Goal: Information Seeking & Learning: Learn about a topic

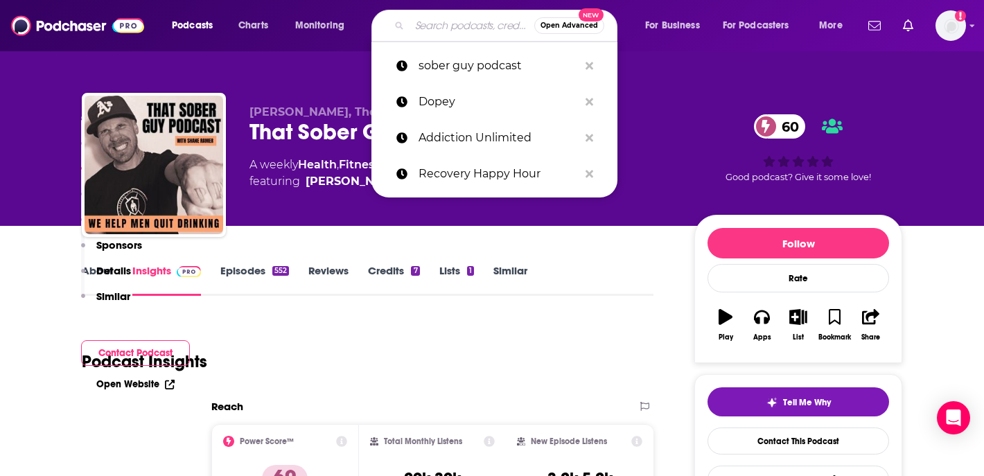
scroll to position [1039, 0]
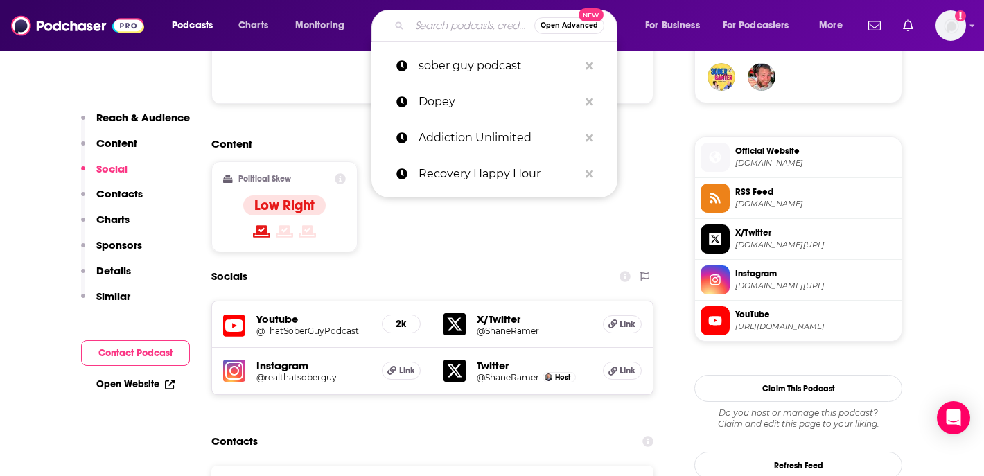
click at [425, 29] on input "Search podcasts, credits, & more..." at bounding box center [472, 26] width 125 height 22
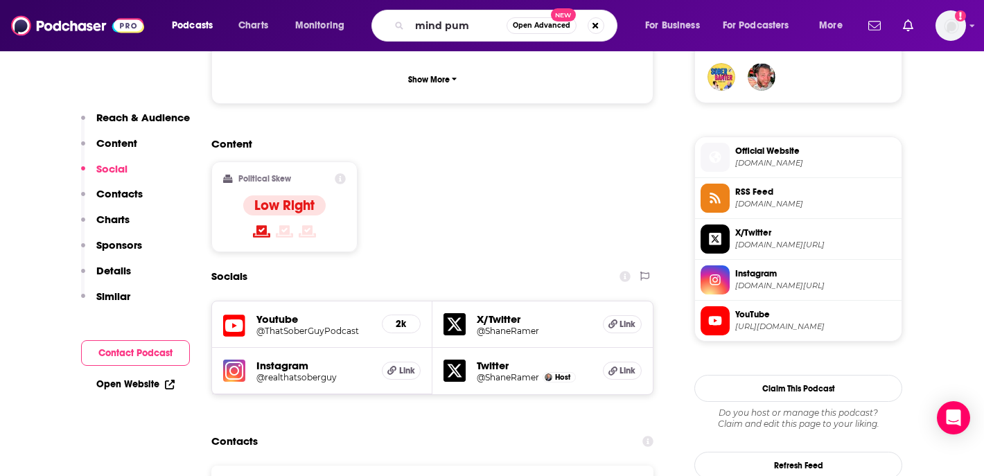
type input "mind pump"
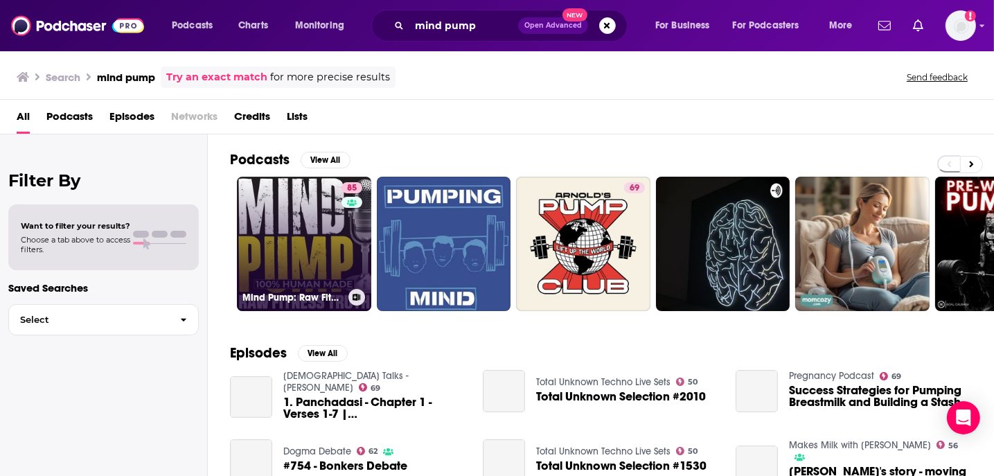
click at [305, 218] on link "85 Mind Pump: Raw Fitness Truth" at bounding box center [304, 244] width 134 height 134
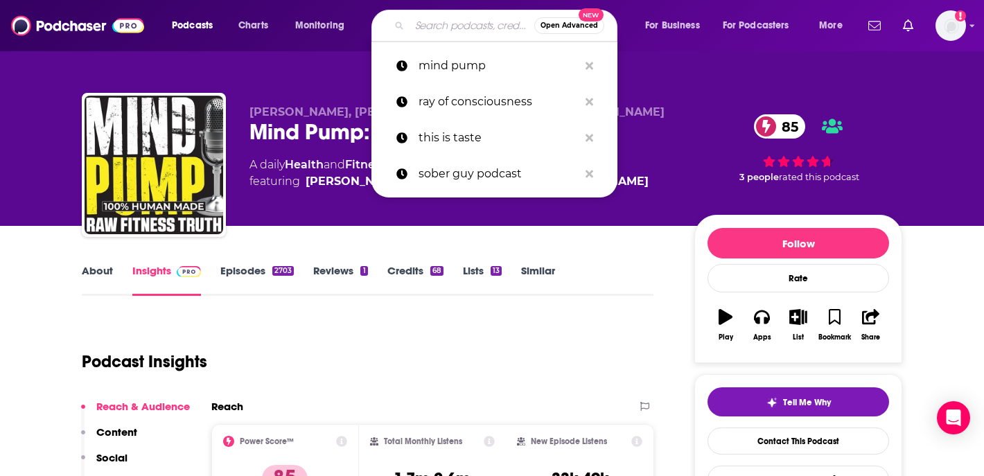
click at [423, 22] on input "Search podcasts, credits, & more..." at bounding box center [472, 26] width 125 height 22
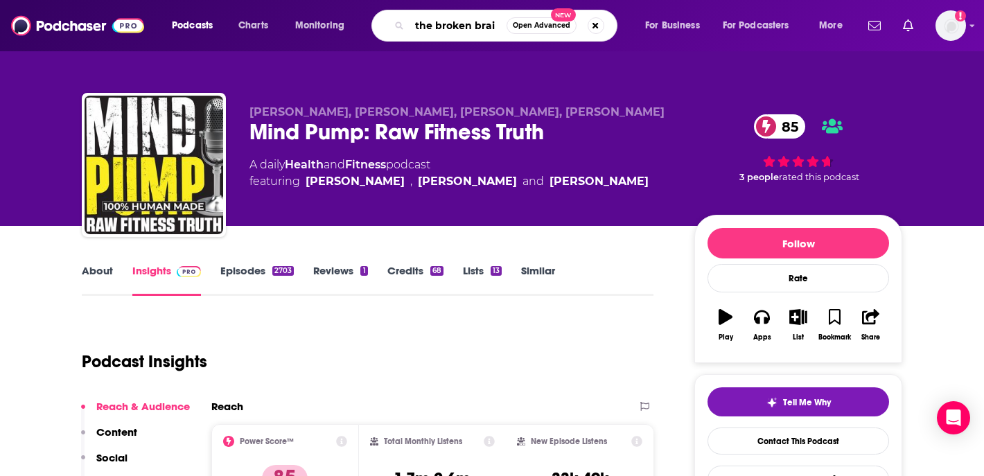
type input "the broken brain"
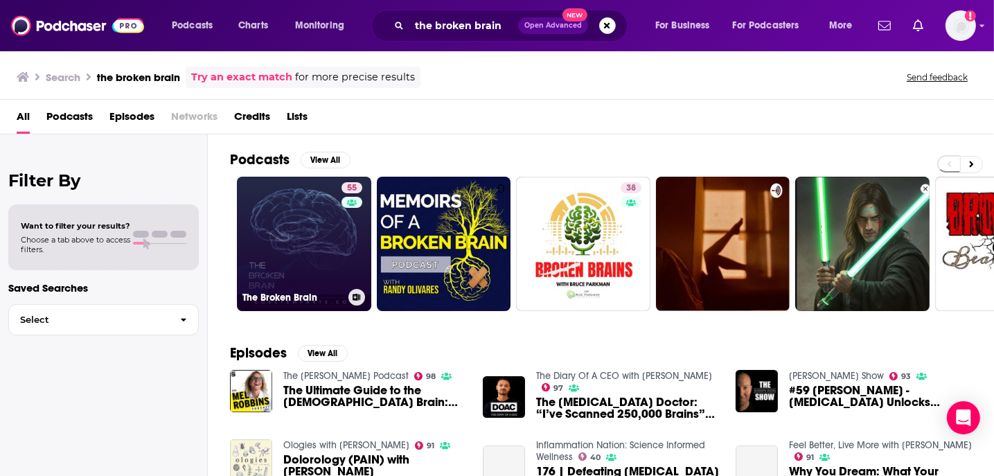
click at [297, 232] on link "55 The Broken Brain" at bounding box center [304, 244] width 134 height 134
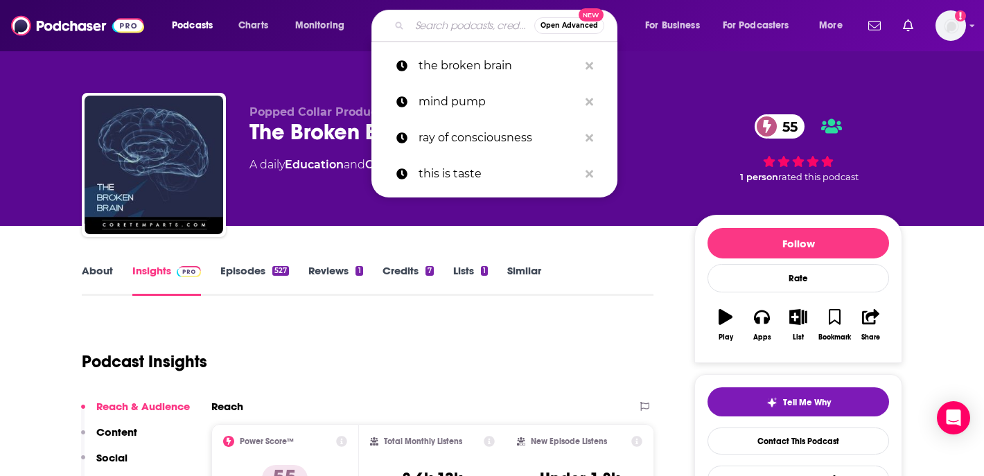
click at [445, 26] on input "Search podcasts, credits, & more..." at bounding box center [472, 26] width 125 height 22
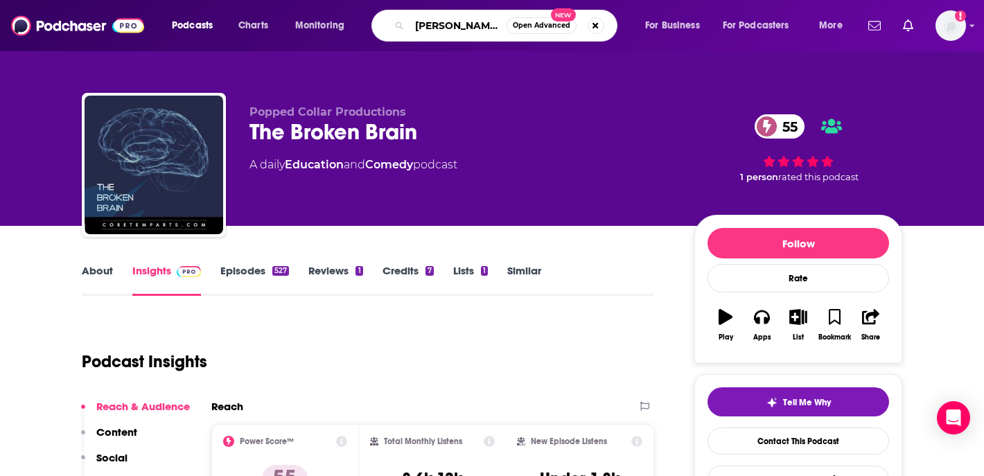
type input "[PERSON_NAME]"
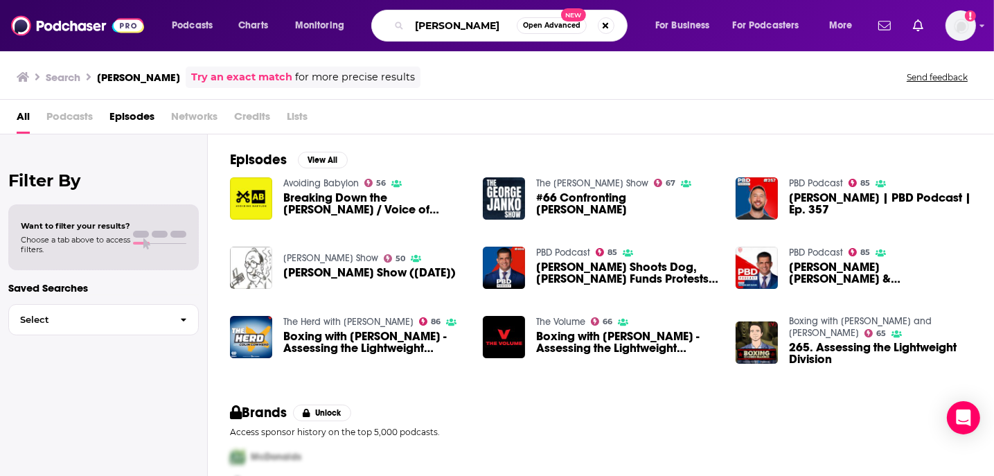
click at [467, 28] on input "[PERSON_NAME]" at bounding box center [463, 26] width 107 height 22
type input "kreatures of habit"
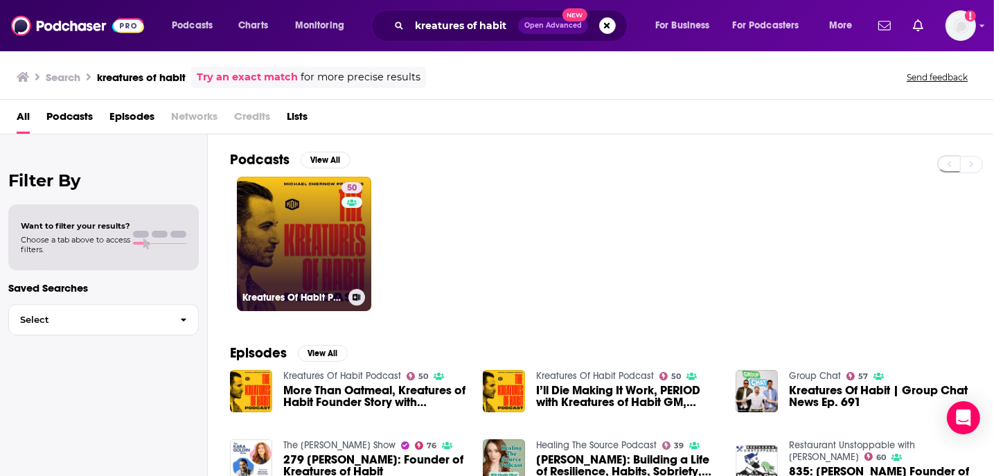
click at [289, 232] on link "50 Kreatures Of Habit Podcast" at bounding box center [304, 244] width 134 height 134
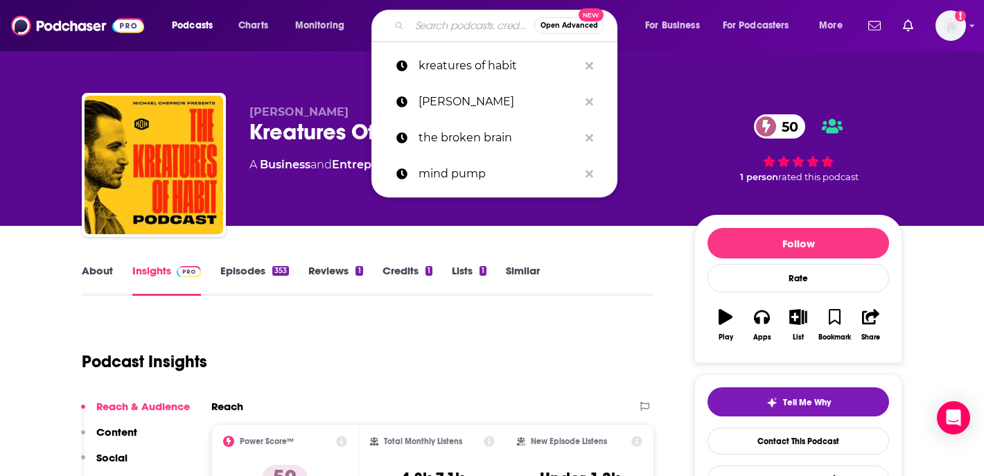
click at [442, 32] on input "Search podcasts, credits, & more..." at bounding box center [472, 26] width 125 height 22
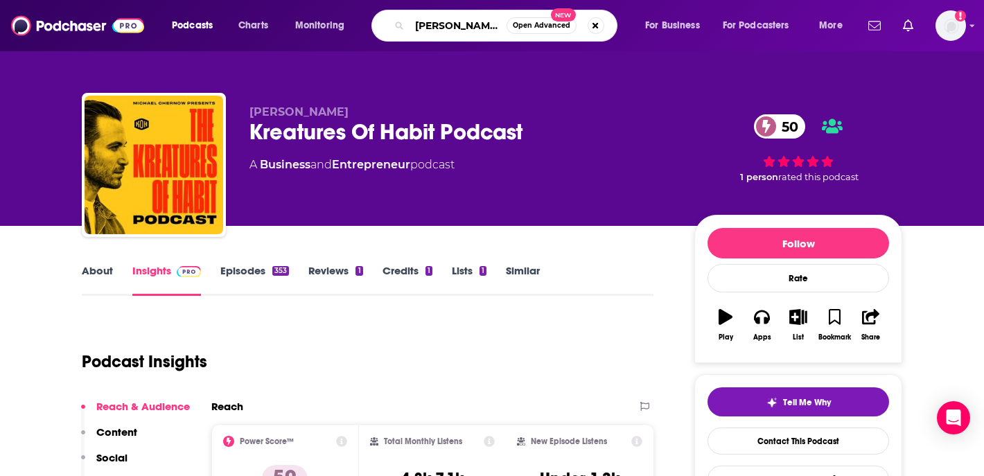
type input "[PERSON_NAME]"
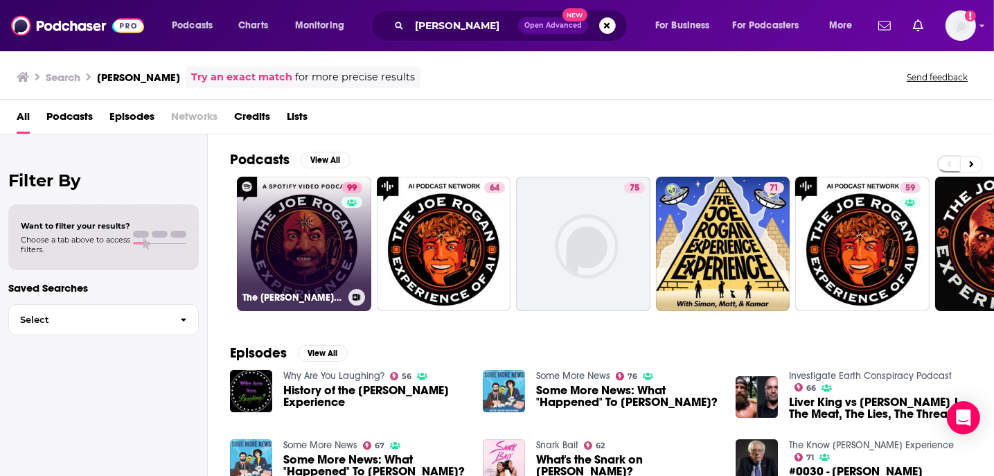
click at [312, 244] on link "99 The [PERSON_NAME] Experience" at bounding box center [304, 244] width 134 height 134
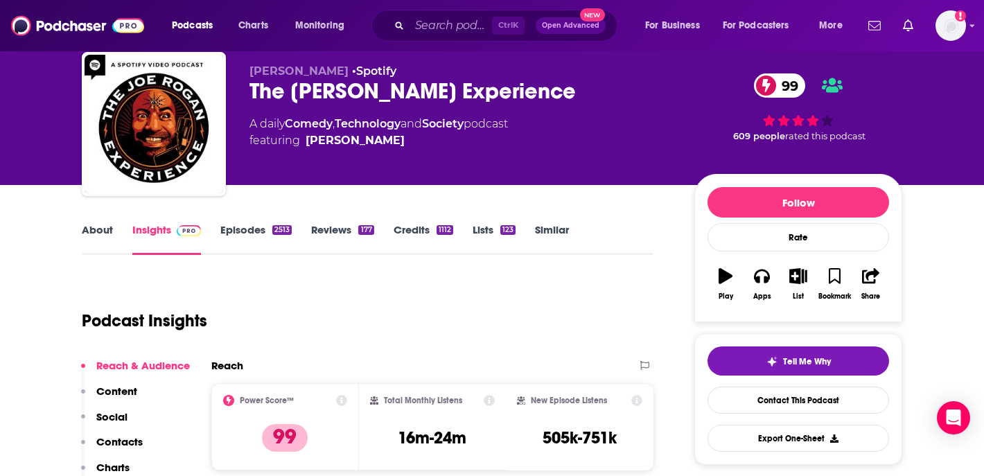
scroll to position [40, 0]
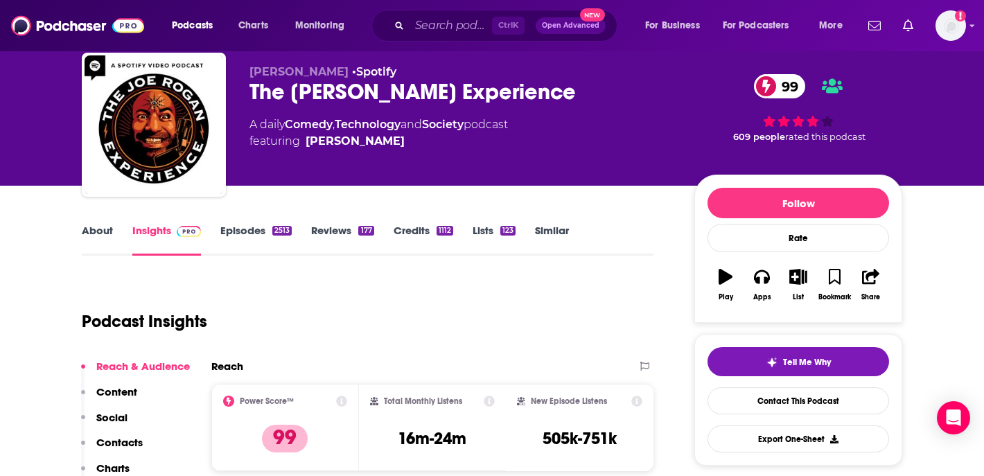
click at [308, 298] on div "Podcast Insights" at bounding box center [362, 313] width 561 height 71
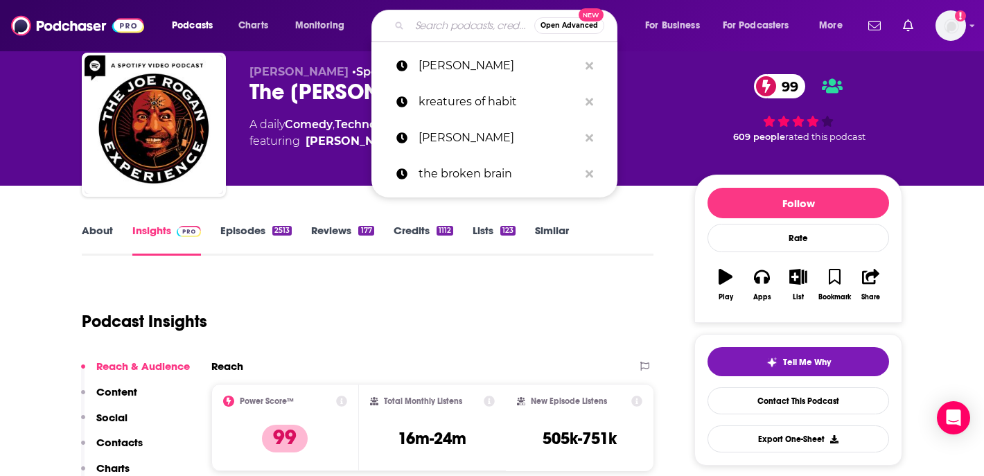
click at [430, 19] on input "Search podcasts, credits, & more..." at bounding box center [472, 26] width 125 height 22
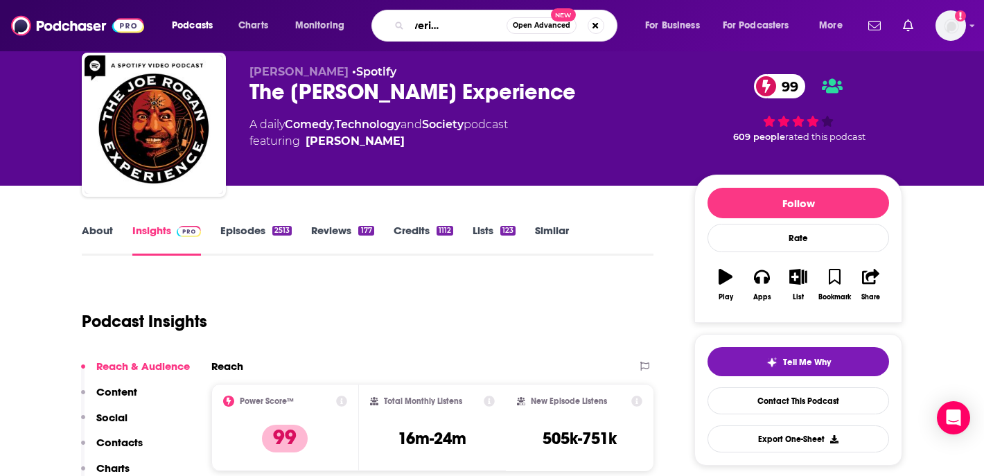
type input "the empowering [MEDICAL_DATA]"
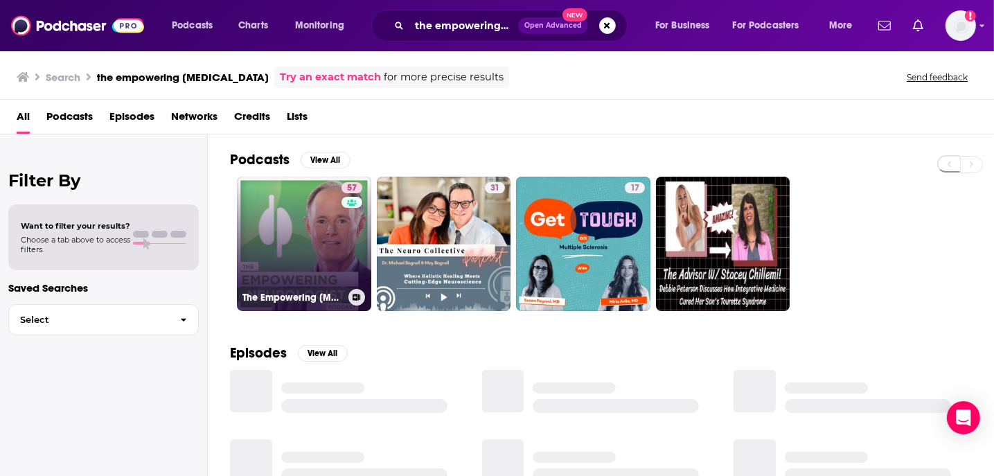
click at [266, 263] on link "57 The Empowering [MEDICAL_DATA] Podcast" at bounding box center [304, 244] width 134 height 134
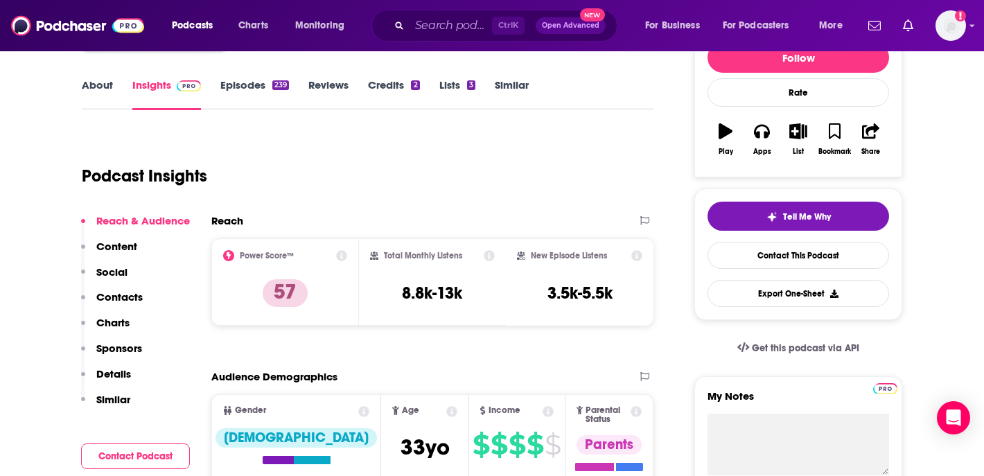
scroll to position [188, 0]
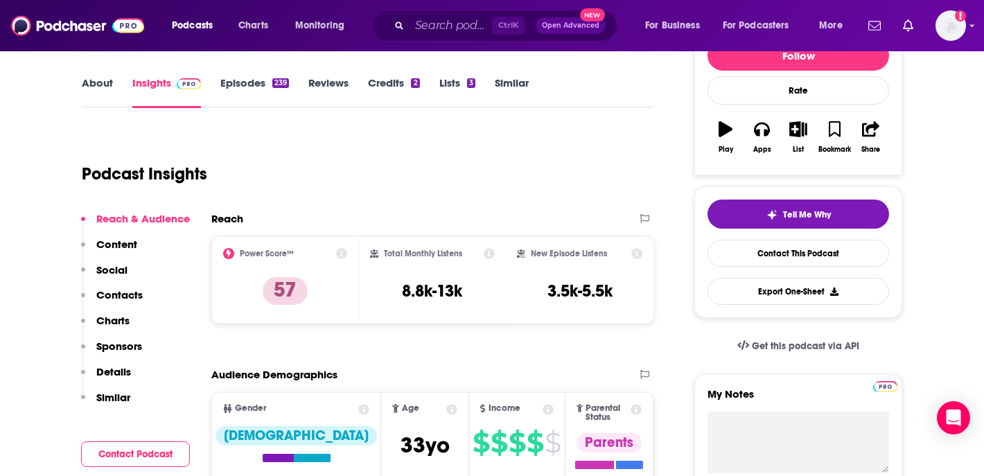
click at [296, 143] on div "Podcast Insights" at bounding box center [362, 165] width 561 height 71
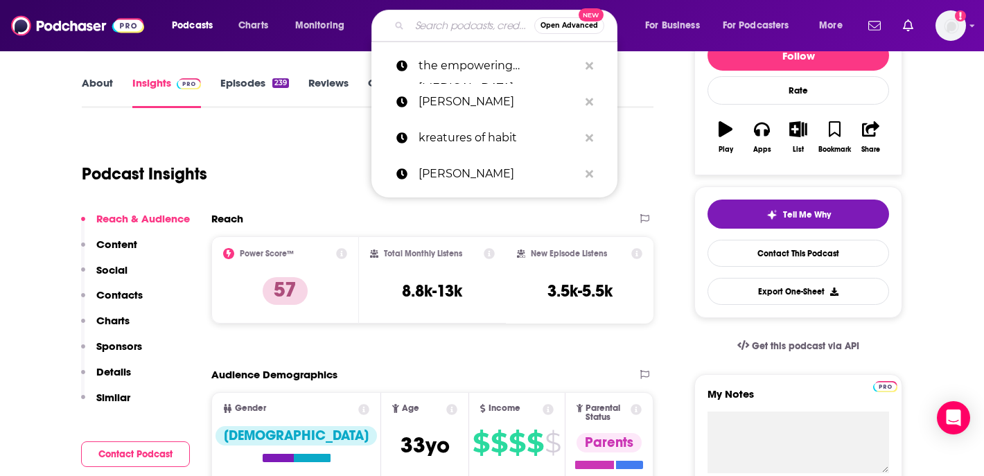
click at [430, 30] on input "Search podcasts, credits, & more..." at bounding box center [472, 26] width 125 height 22
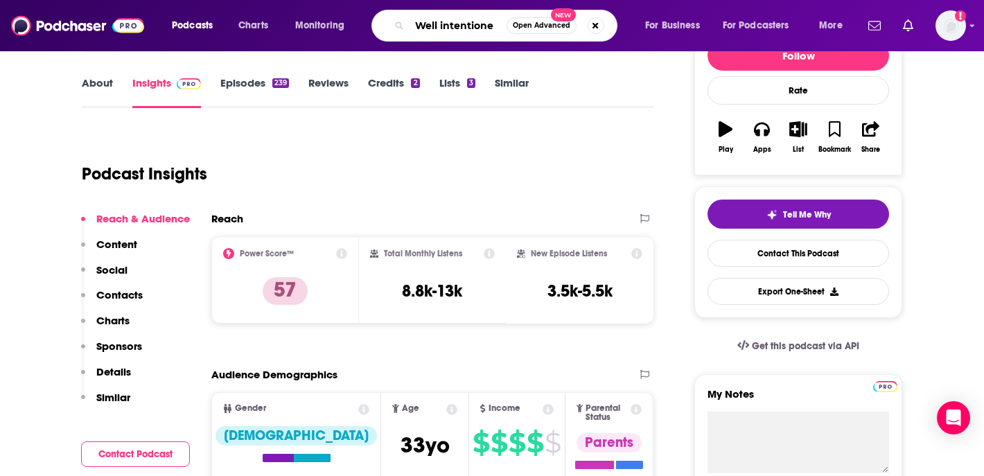
type input "Well intentioned"
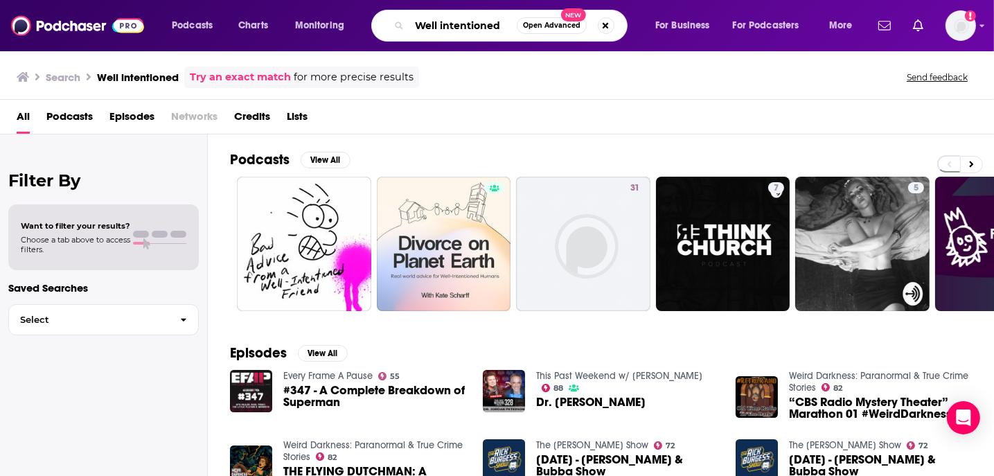
click at [507, 24] on input "Well intentioned" at bounding box center [463, 26] width 107 height 22
type input "W"
type input "[PERSON_NAME] and [PERSON_NAME]"
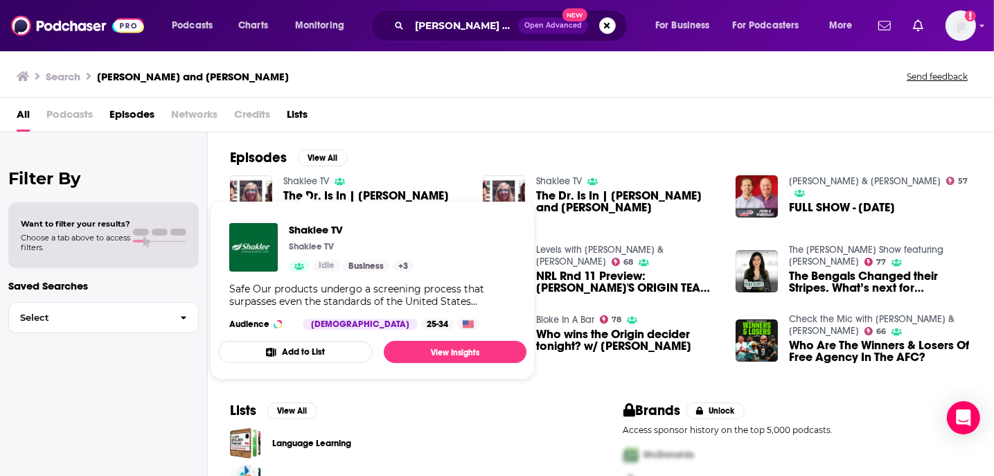
click at [301, 179] on link "Shaklee TV" at bounding box center [306, 181] width 46 height 12
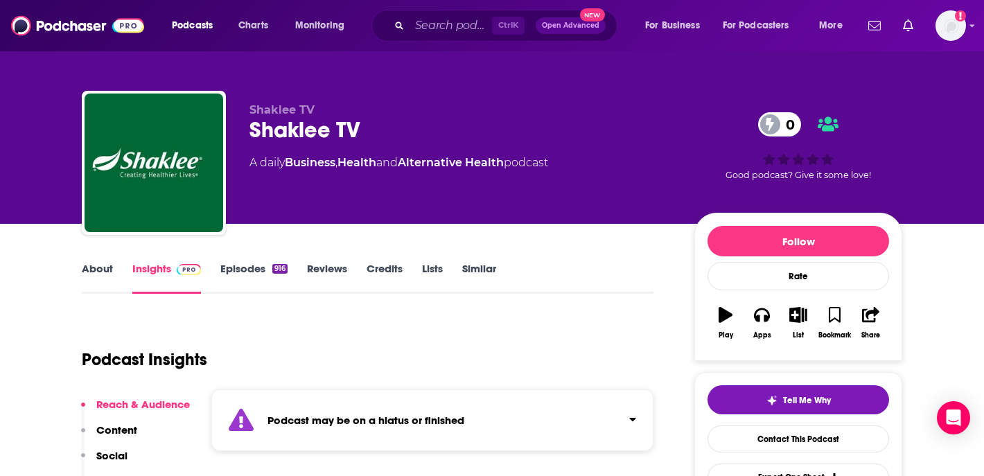
scroll to position [1, 0]
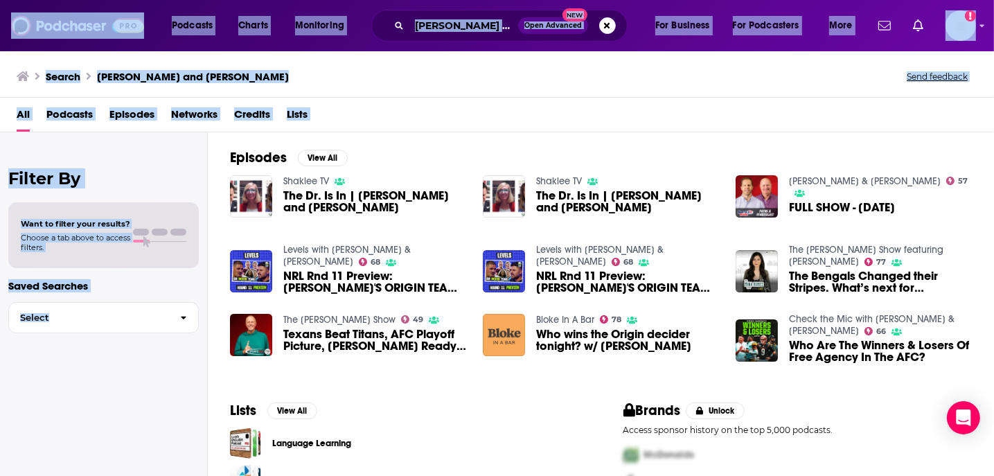
drag, startPoint x: 173, startPoint y: 372, endPoint x: 190, endPoint y: -68, distance: 440.3
click at [190, 0] on html "Podcasts Charts Monitoring [PERSON_NAME] and [PERSON_NAME] Open Advanced New Fo…" at bounding box center [497, 238] width 994 height 476
